Goal: Information Seeking & Learning: Learn about a topic

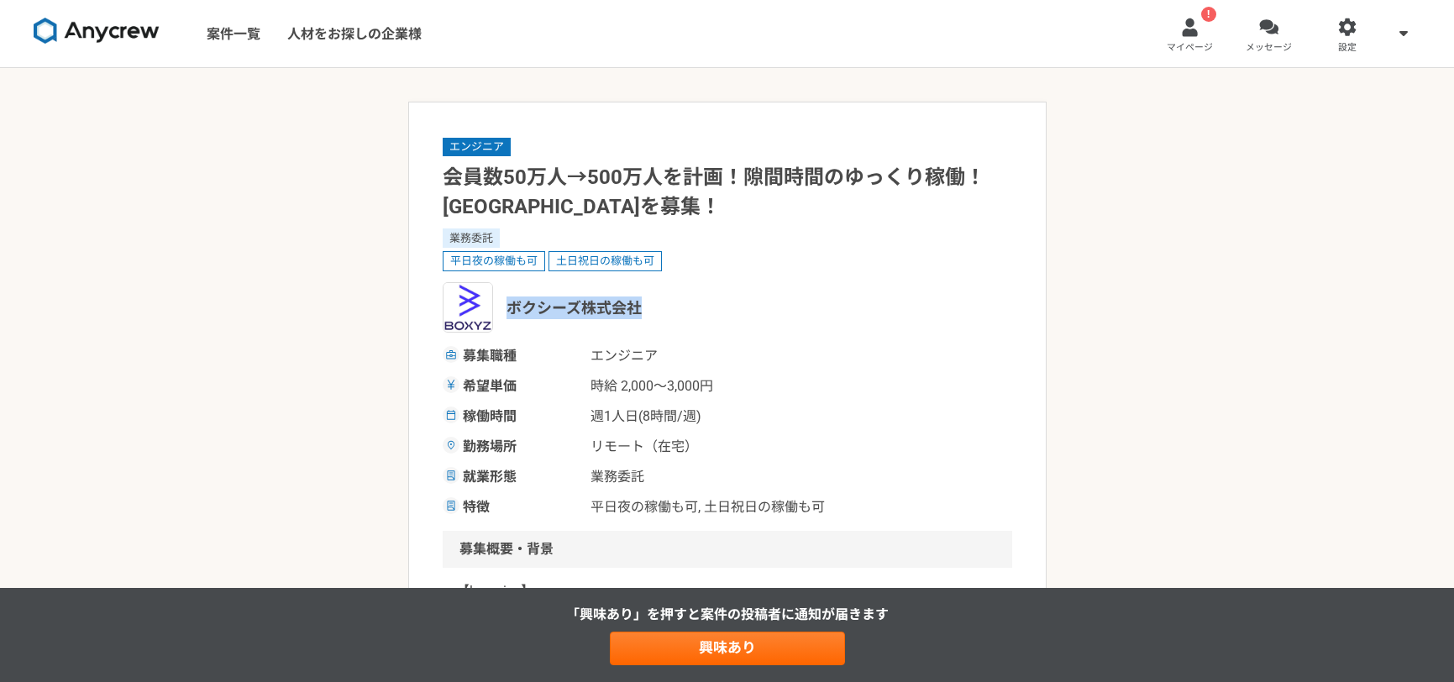
drag, startPoint x: 511, startPoint y: 304, endPoint x: 642, endPoint y: 309, distance: 132.0
click at [642, 309] on div "ボクシーズ株式会社" at bounding box center [727, 307] width 569 height 50
copy span "ボクシーズ株式会社"
click at [1202, 46] on span "マイページ" at bounding box center [1190, 47] width 46 height 13
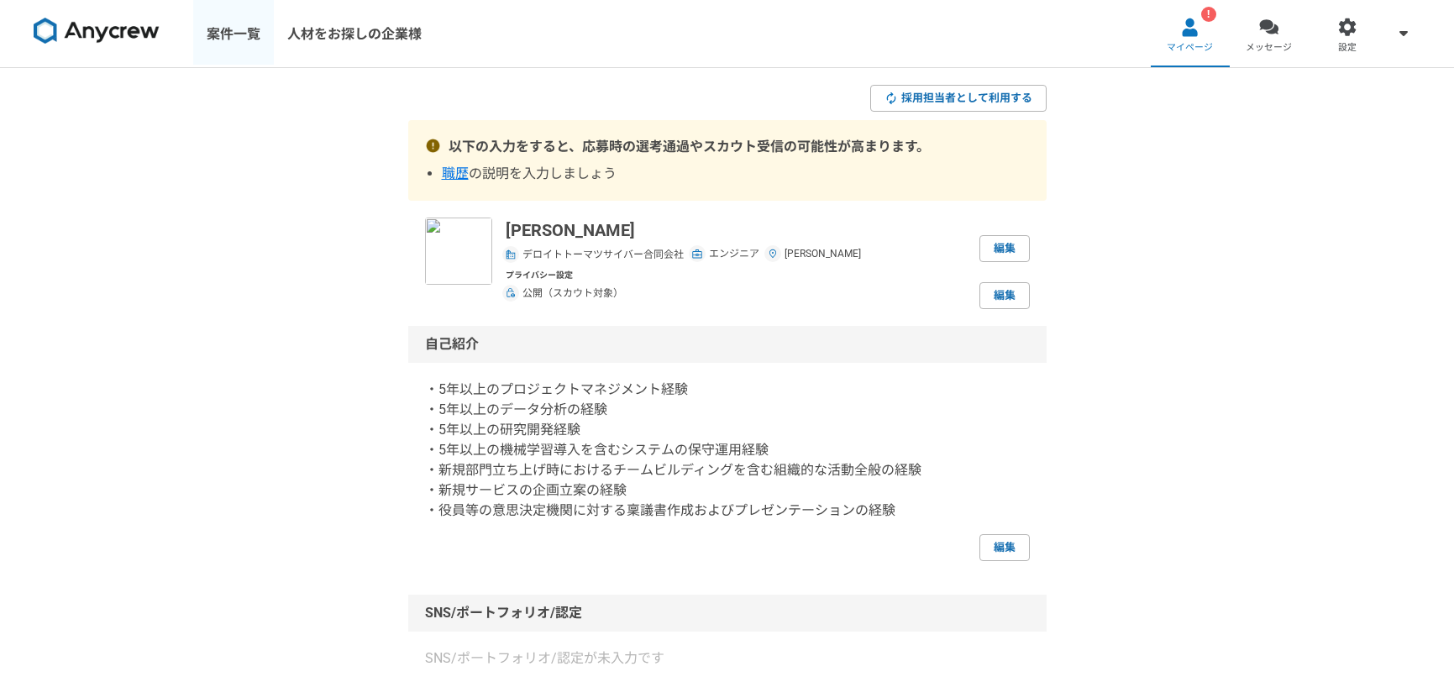
click at [259, 36] on link "案件一覧" at bounding box center [233, 33] width 81 height 67
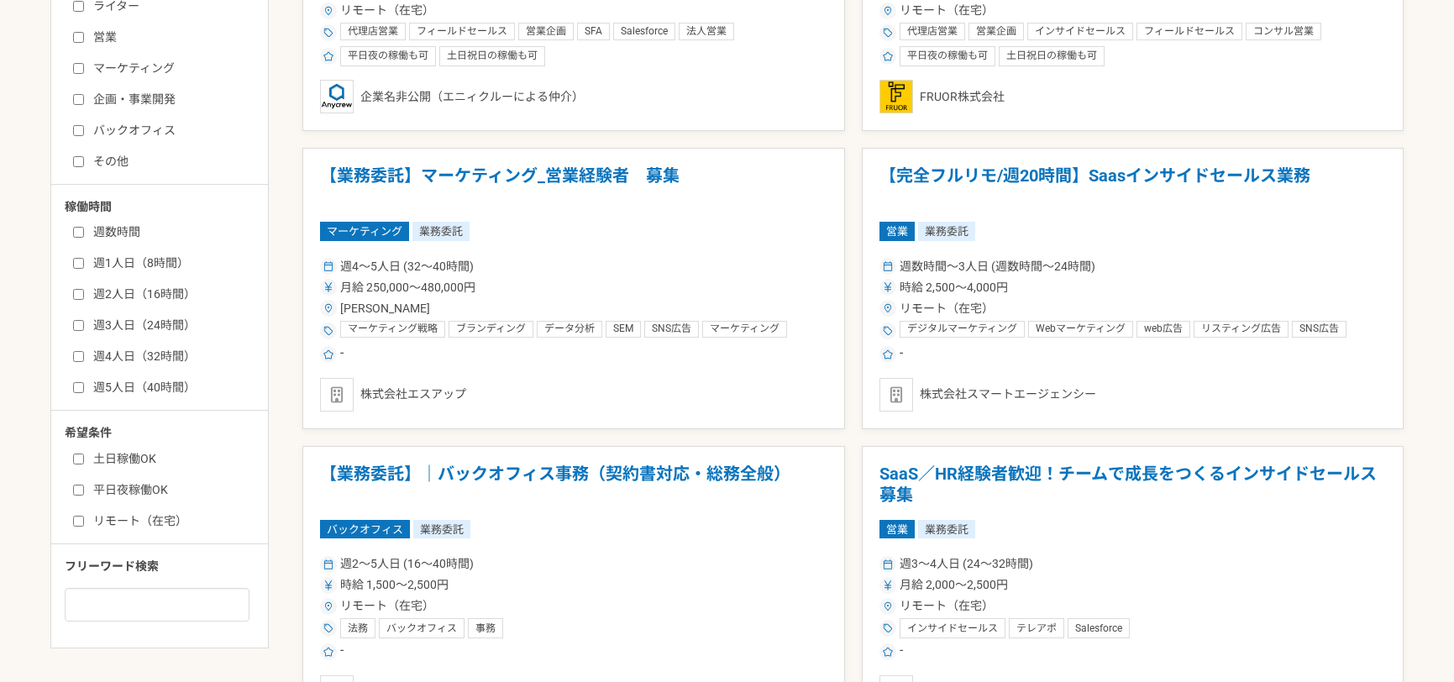
scroll to position [588, 0]
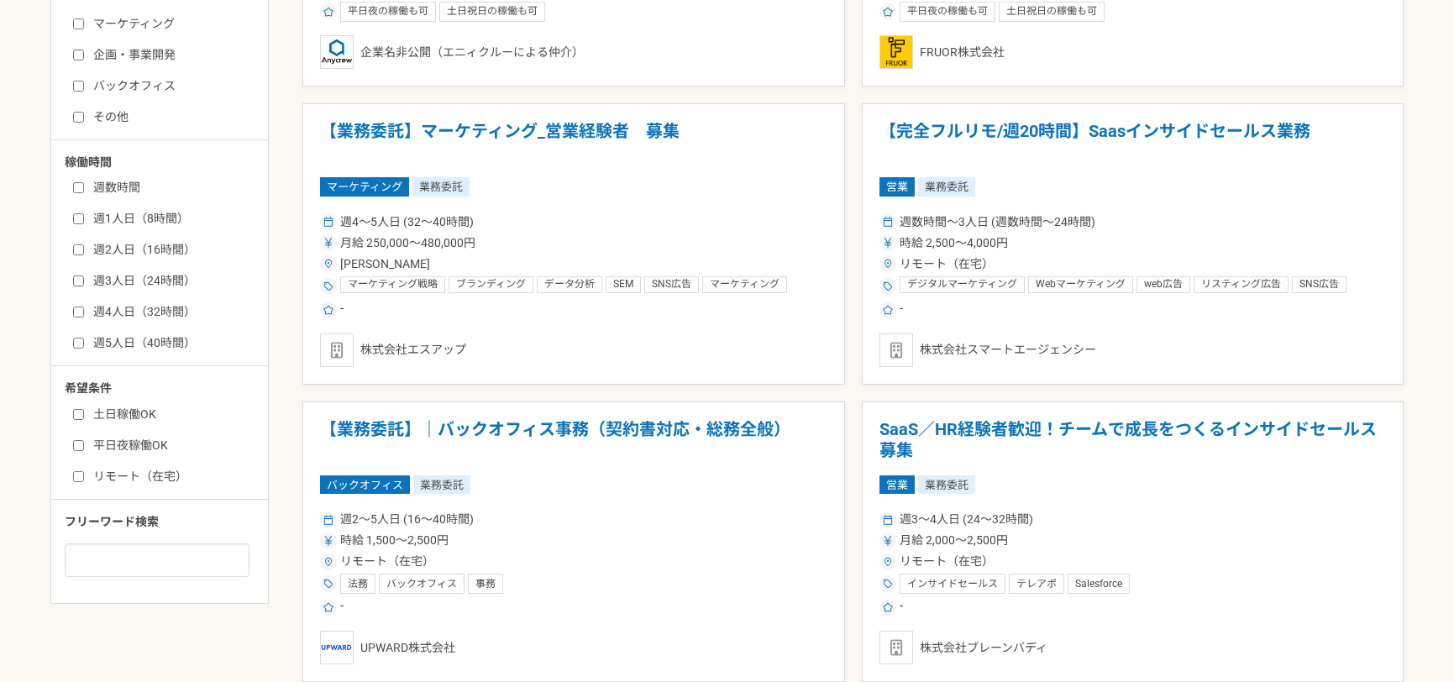
click at [76, 224] on input "週1人日（8時間）" at bounding box center [78, 218] width 11 height 11
checkbox input "true"
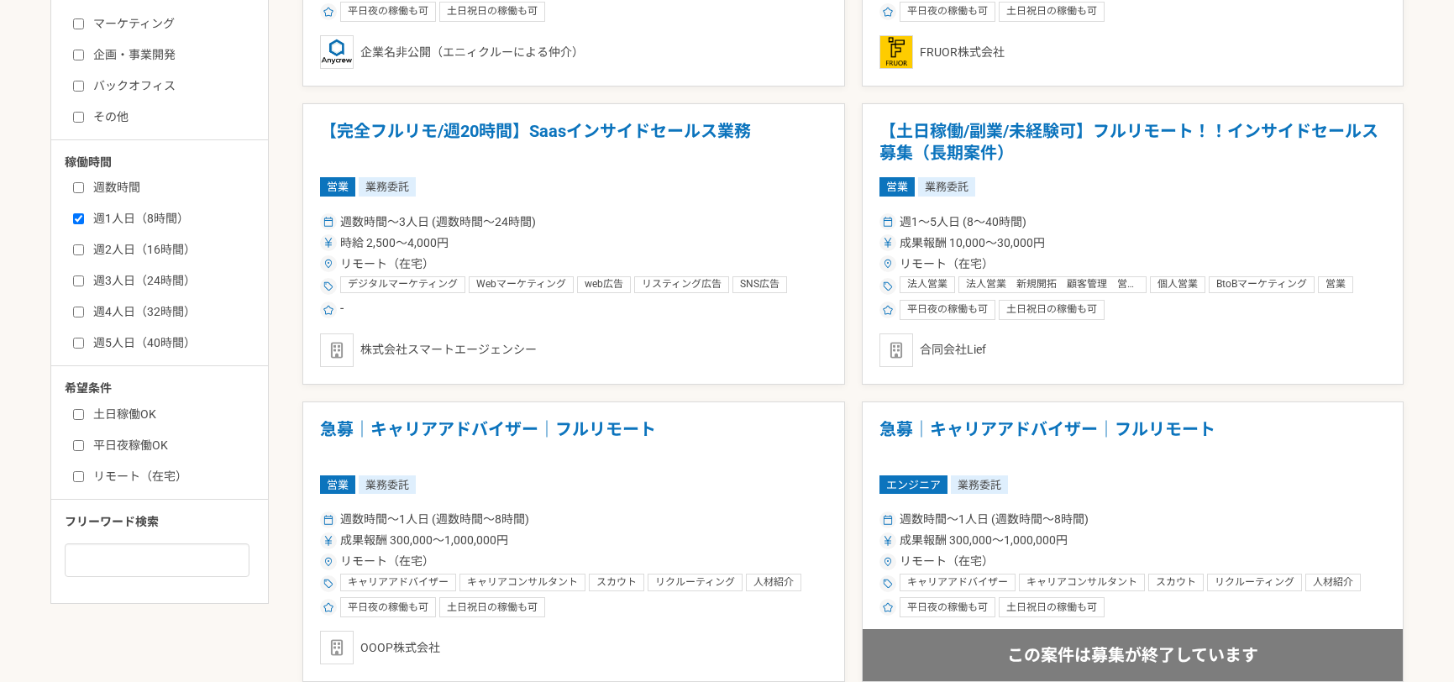
click at [76, 243] on label "週2人日（16時間）" at bounding box center [169, 250] width 193 height 18
click at [76, 244] on input "週2人日（16時間）" at bounding box center [78, 249] width 11 height 11
checkbox input "true"
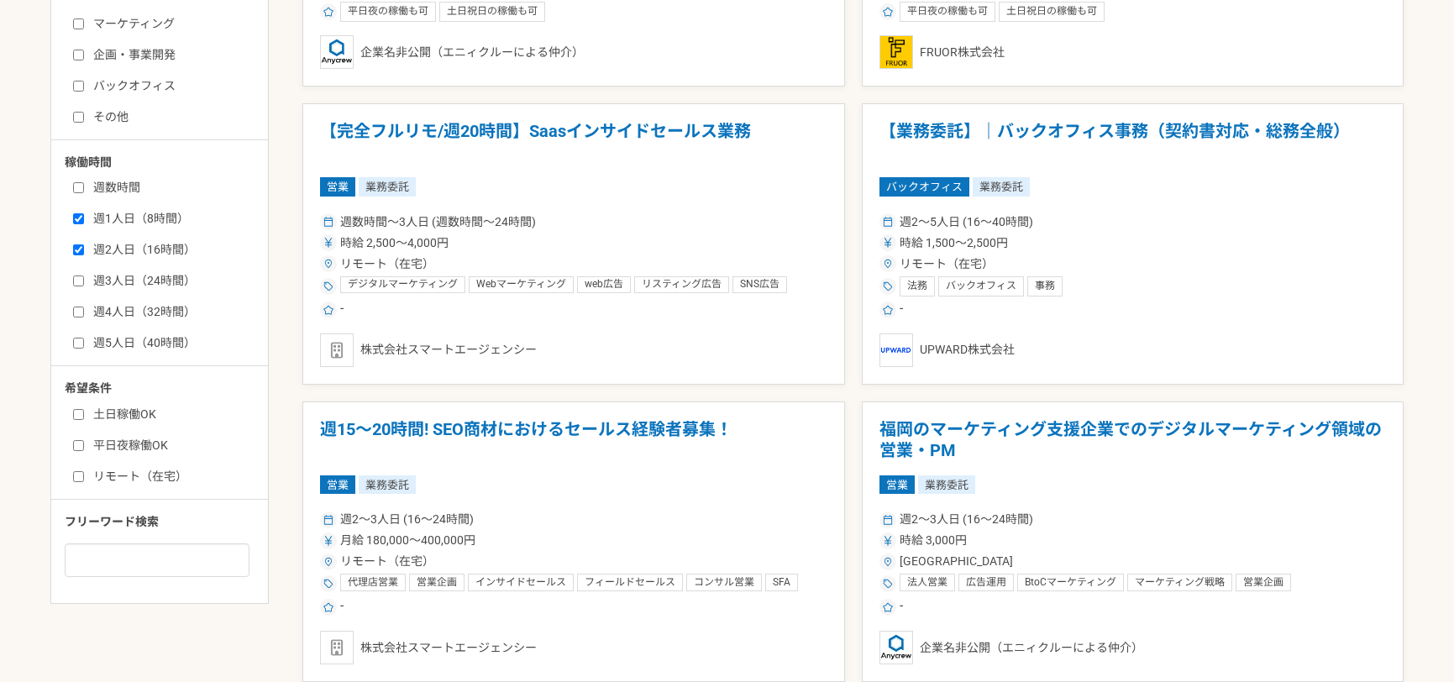
click at [73, 280] on input "週3人日（24時間）" at bounding box center [78, 280] width 11 height 11
checkbox input "true"
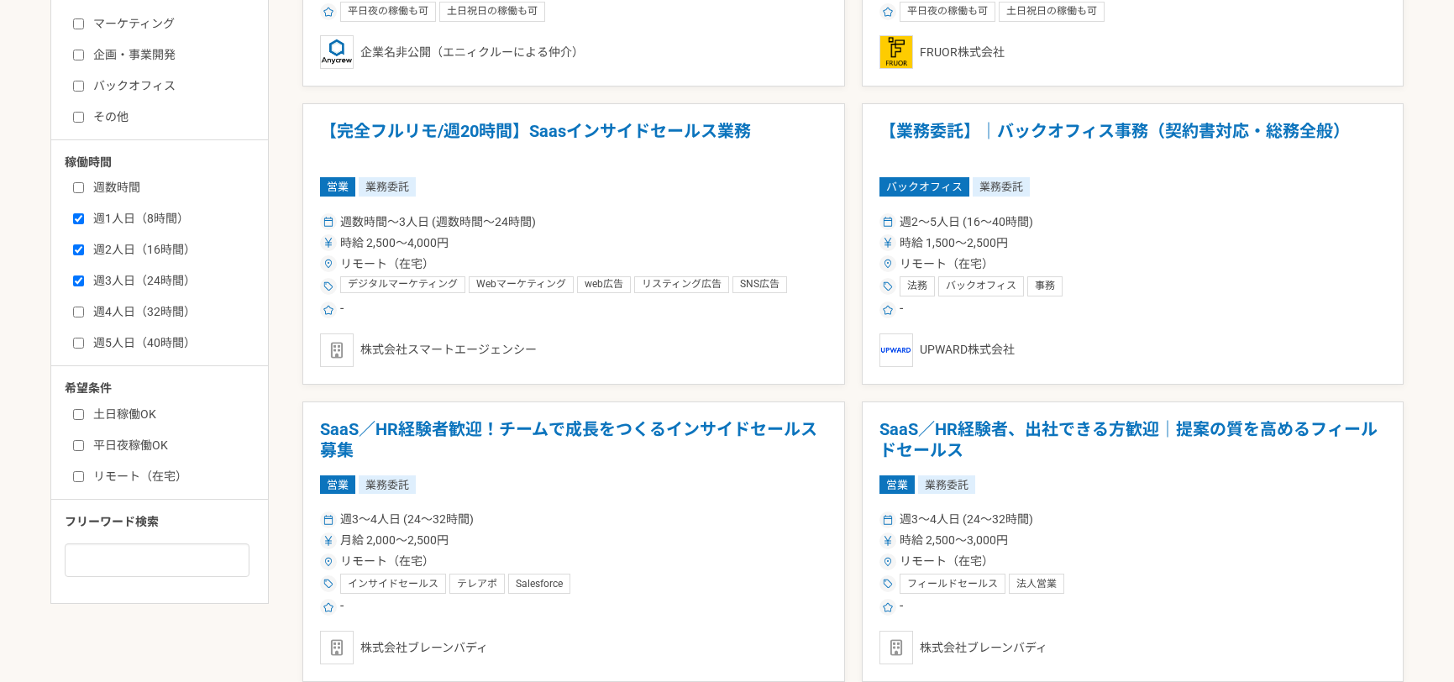
click at [89, 469] on label "リモート（在宅）" at bounding box center [169, 477] width 193 height 18
click at [84, 471] on input "リモート（在宅）" at bounding box center [78, 476] width 11 height 11
checkbox input "true"
click at [76, 413] on input "土日稼働OK" at bounding box center [78, 414] width 11 height 11
checkbox input "true"
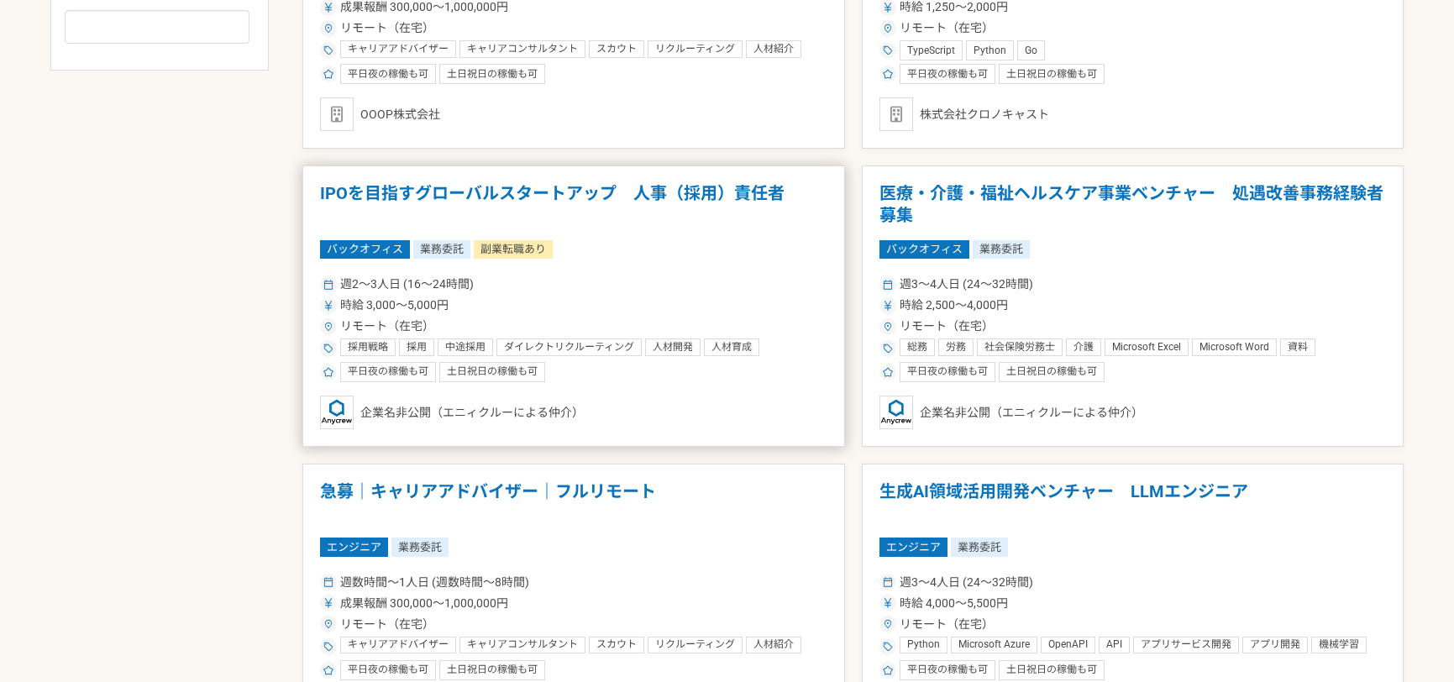
scroll to position [1260, 0]
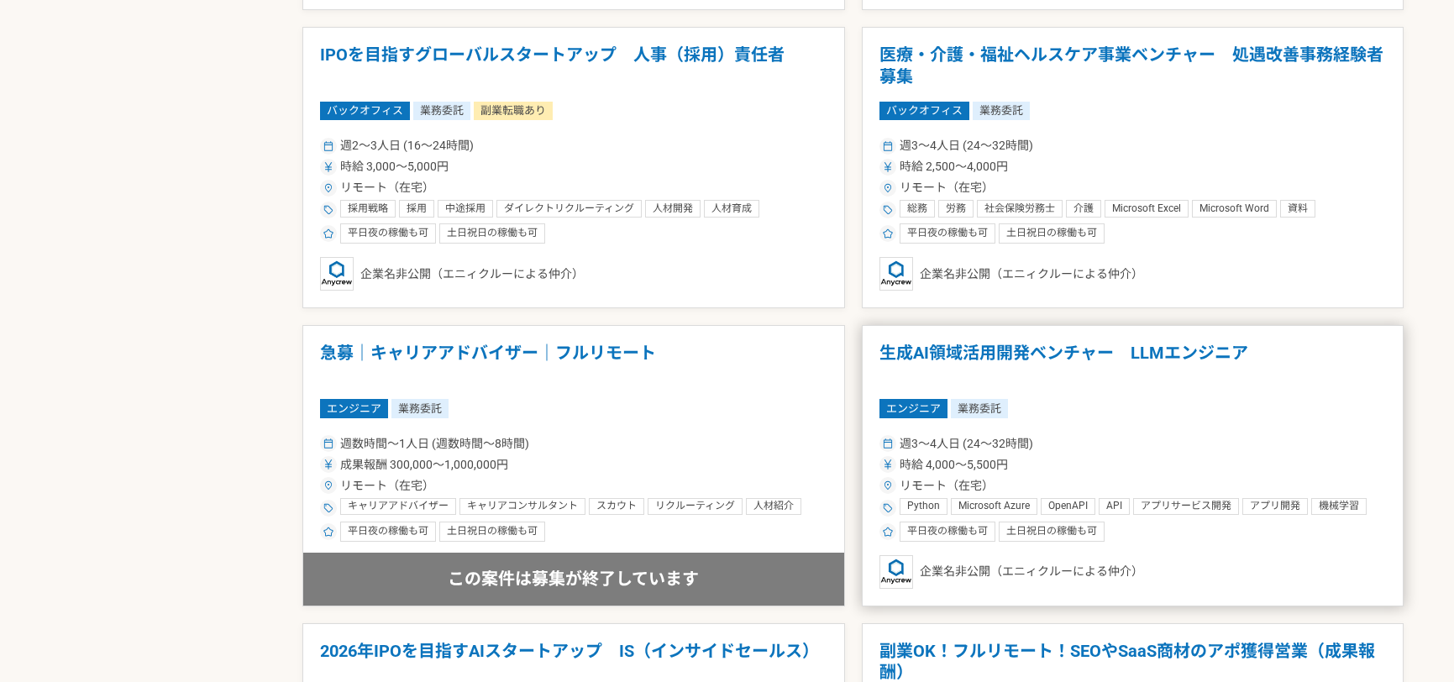
click at [1146, 359] on h1 "生成AI領域活用開発ベンチャー　LLMエンジニア" at bounding box center [1132, 364] width 507 height 43
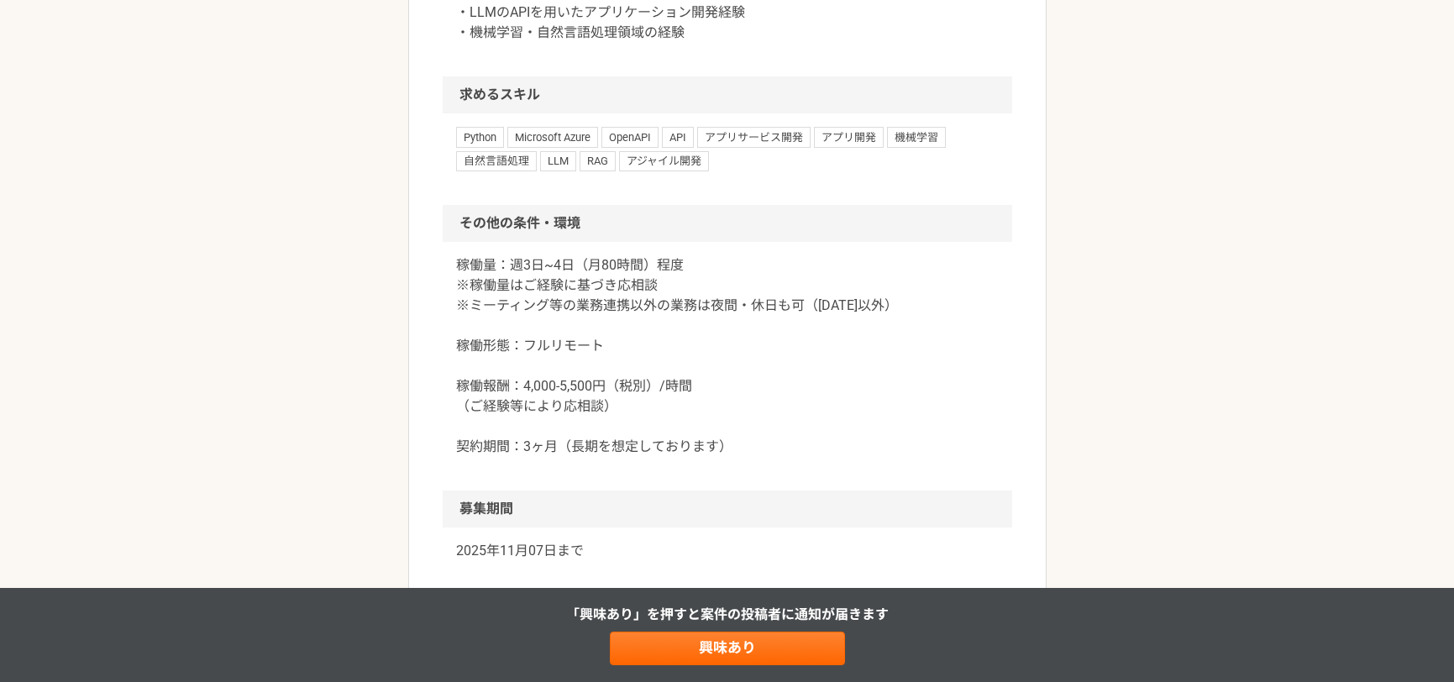
scroll to position [1260, 0]
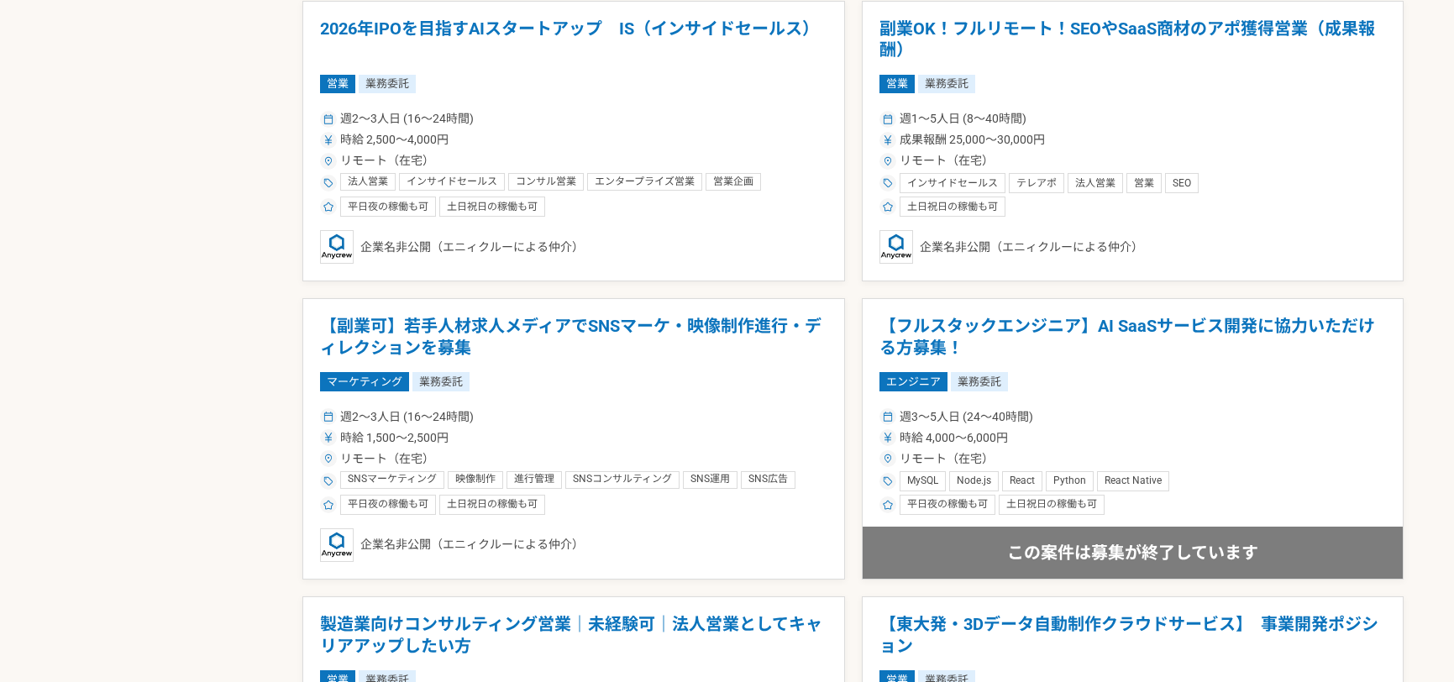
scroll to position [1862, 0]
